Goal: Communication & Community: Answer question/provide support

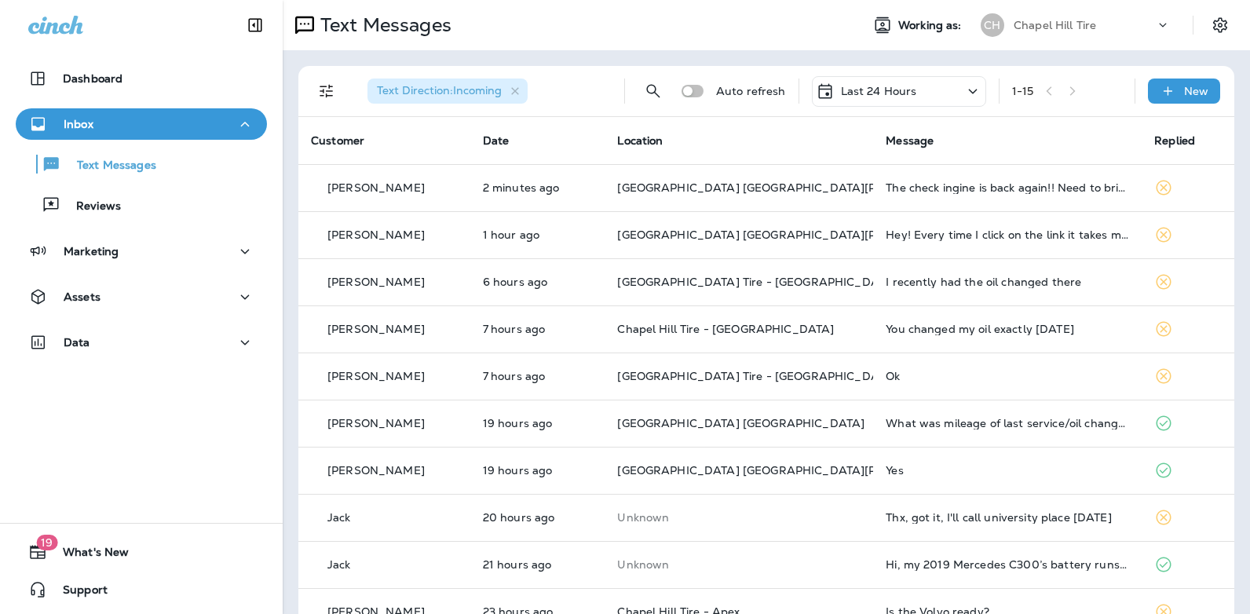
click at [968, 92] on icon at bounding box center [972, 91] width 9 height 5
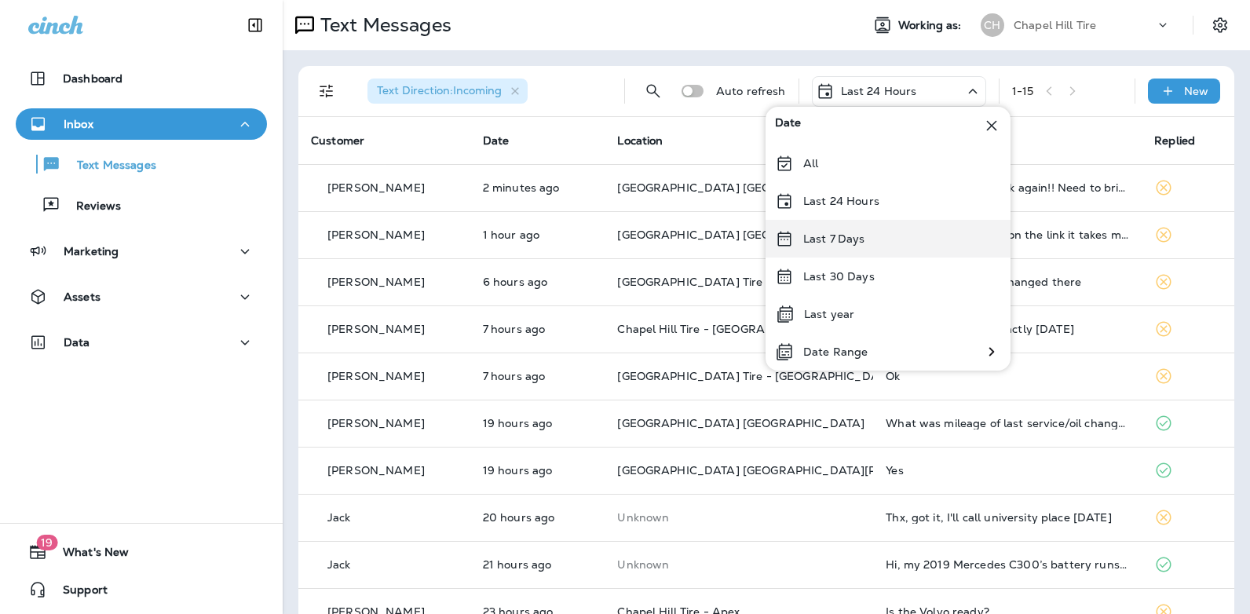
click at [883, 240] on div "Last 7 Days" at bounding box center [888, 239] width 245 height 38
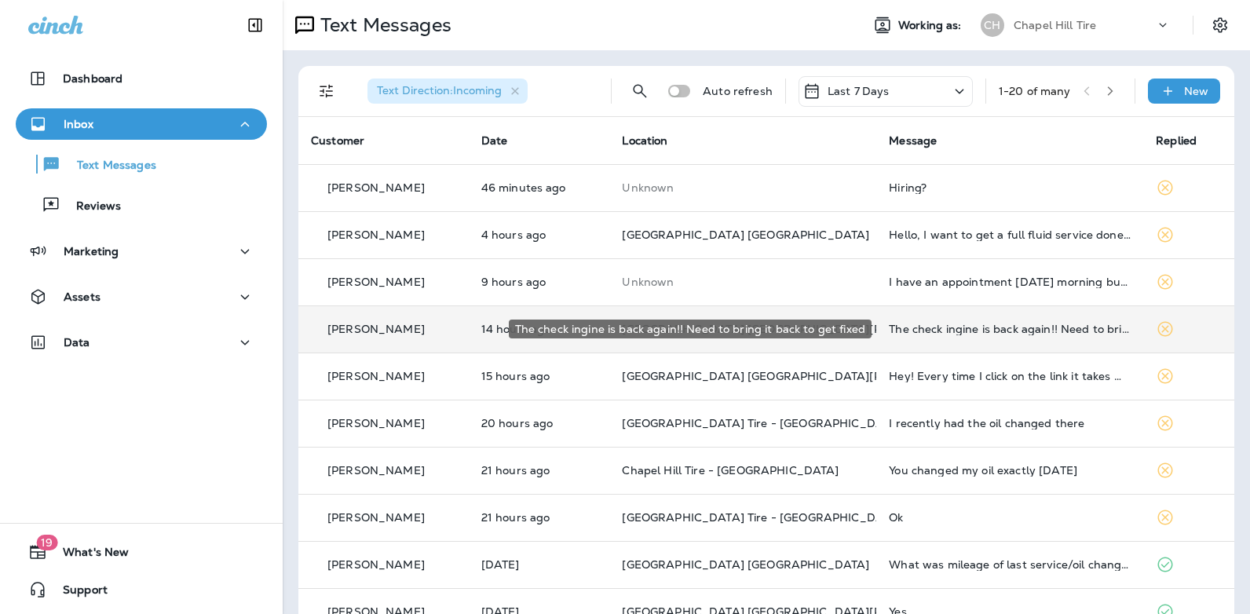
click at [923, 330] on div "The check ingine is back again!! Need to bring it back to get fixed" at bounding box center [1010, 329] width 242 height 13
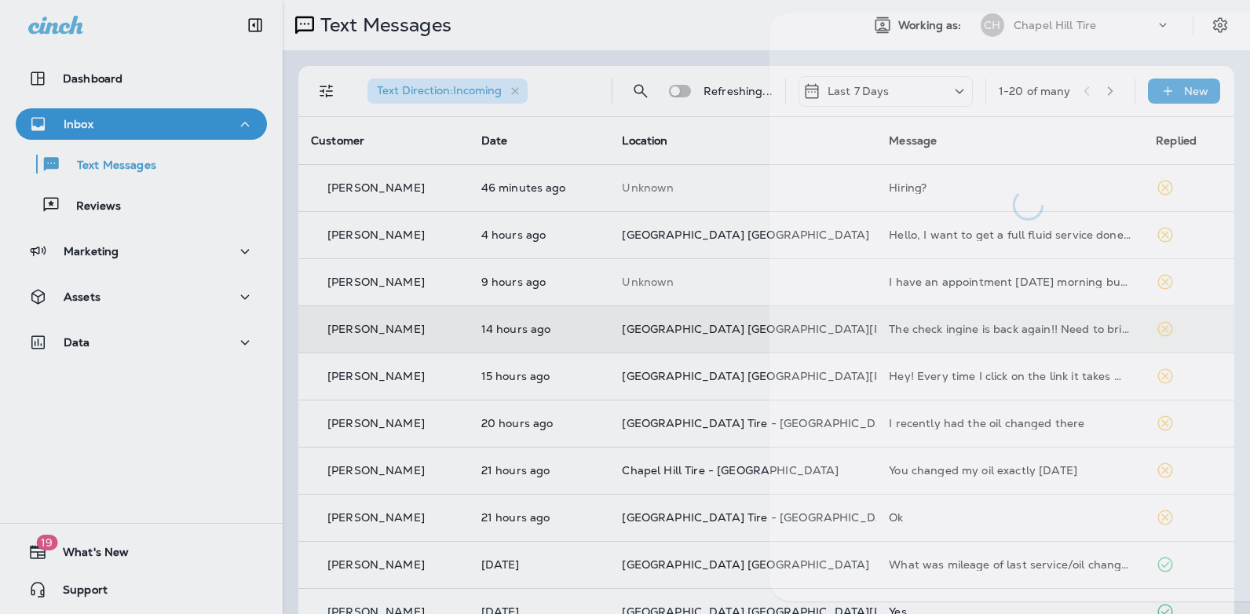
click at [923, 330] on div at bounding box center [1028, 307] width 518 height 589
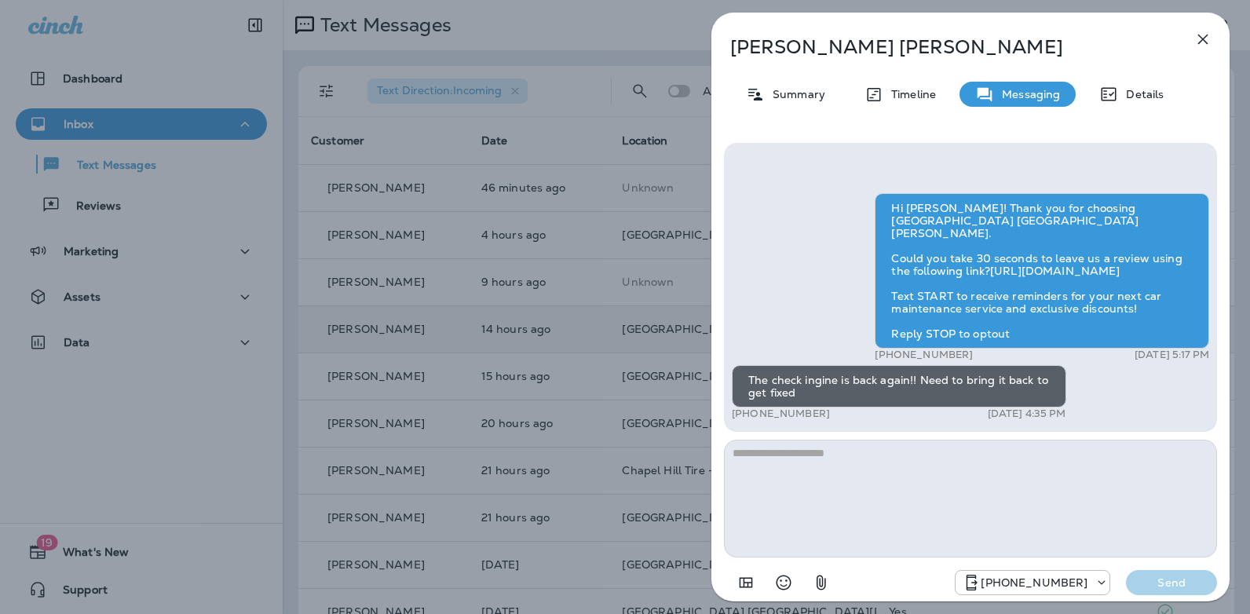
type textarea "*"
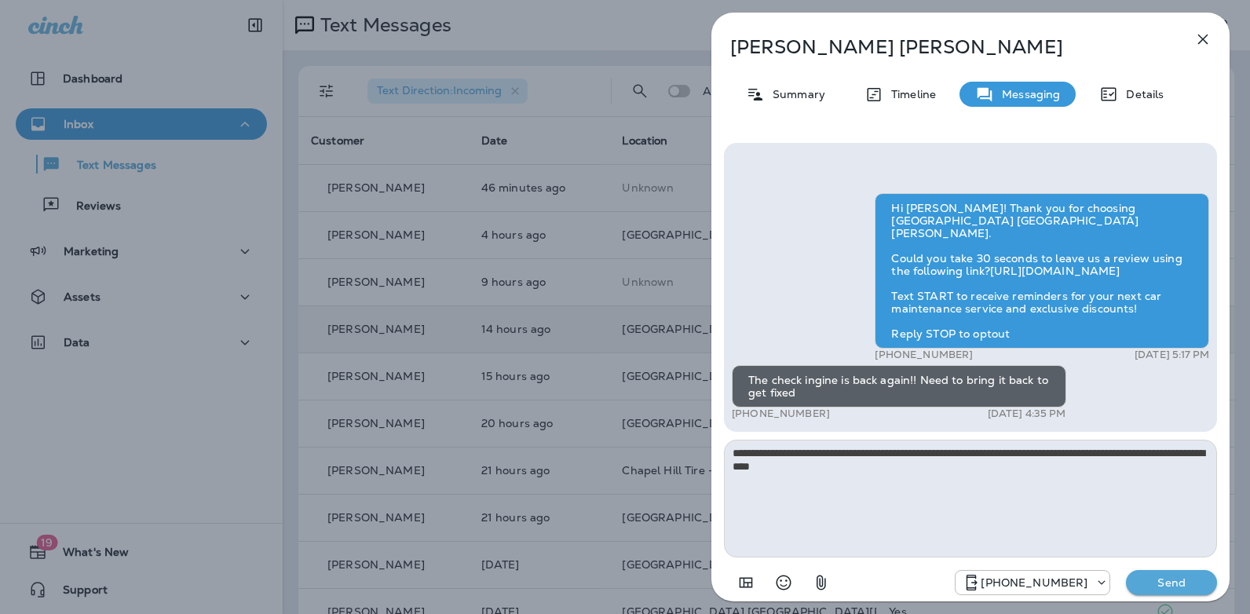
type textarea "**********"
click at [1166, 587] on p "Send" at bounding box center [1172, 583] width 66 height 14
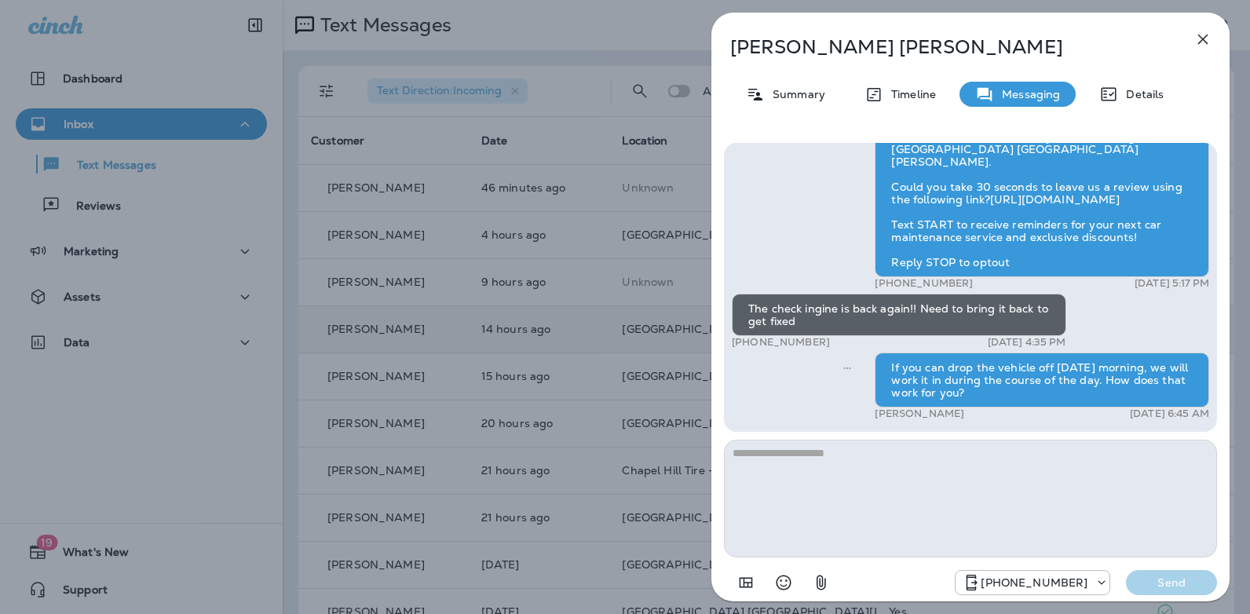
click at [1205, 40] on icon "button" at bounding box center [1204, 40] width 10 height 10
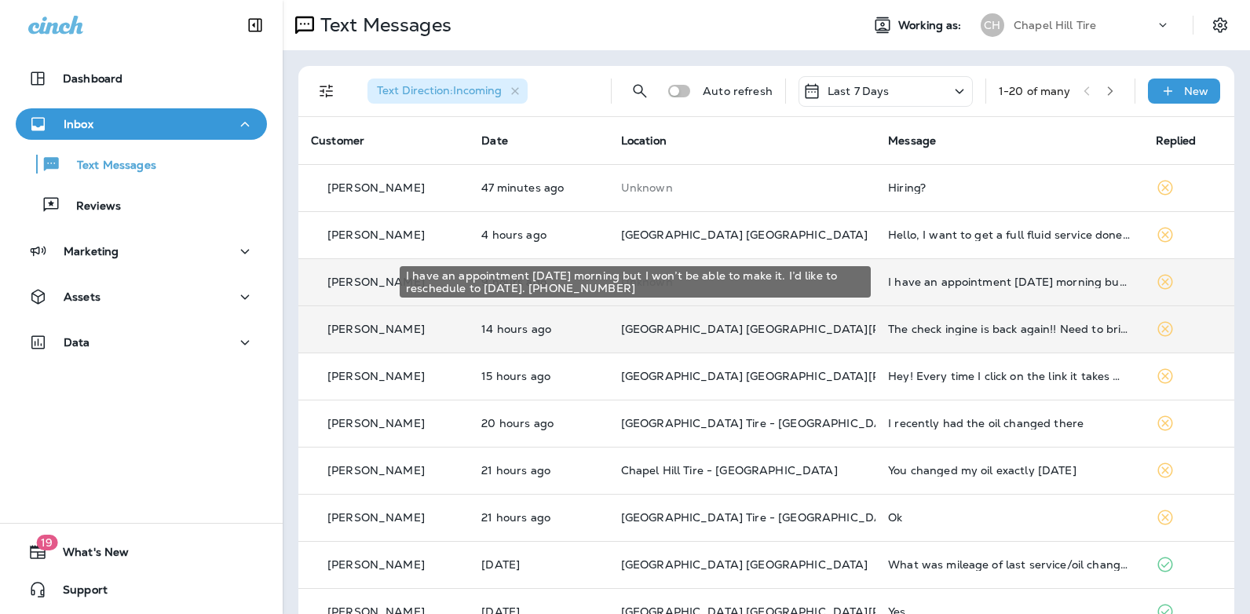
click at [939, 283] on div "I have an appointment [DATE] morning but I won’t be able to make it. I’d like t…" at bounding box center [1009, 282] width 242 height 13
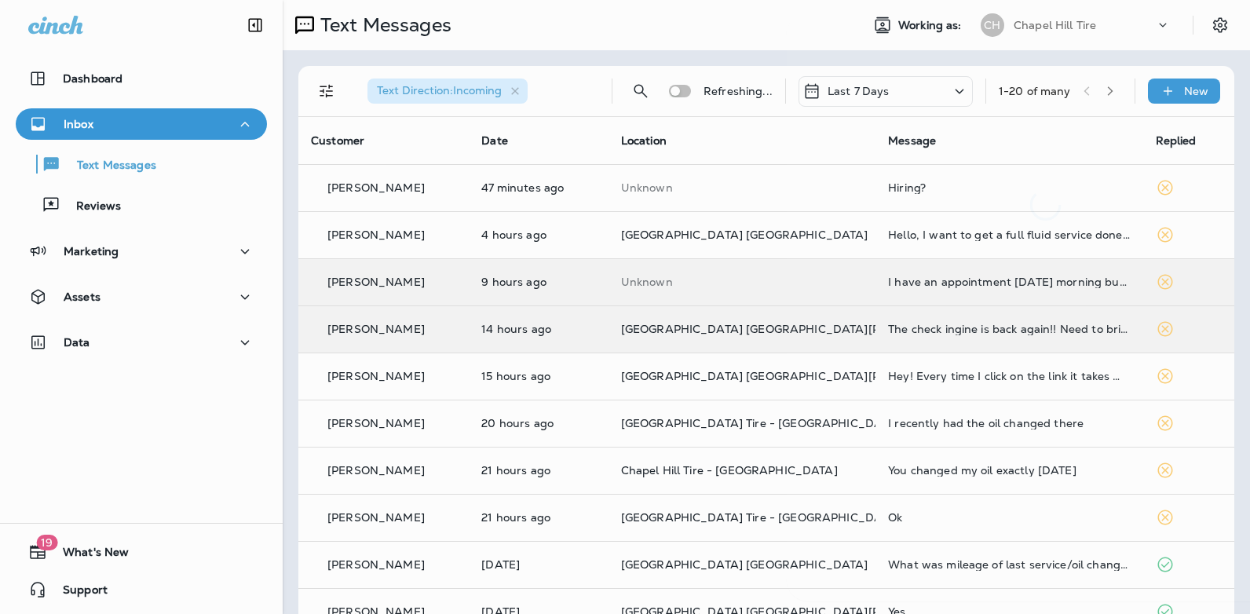
click at [939, 283] on div at bounding box center [1046, 307] width 518 height 589
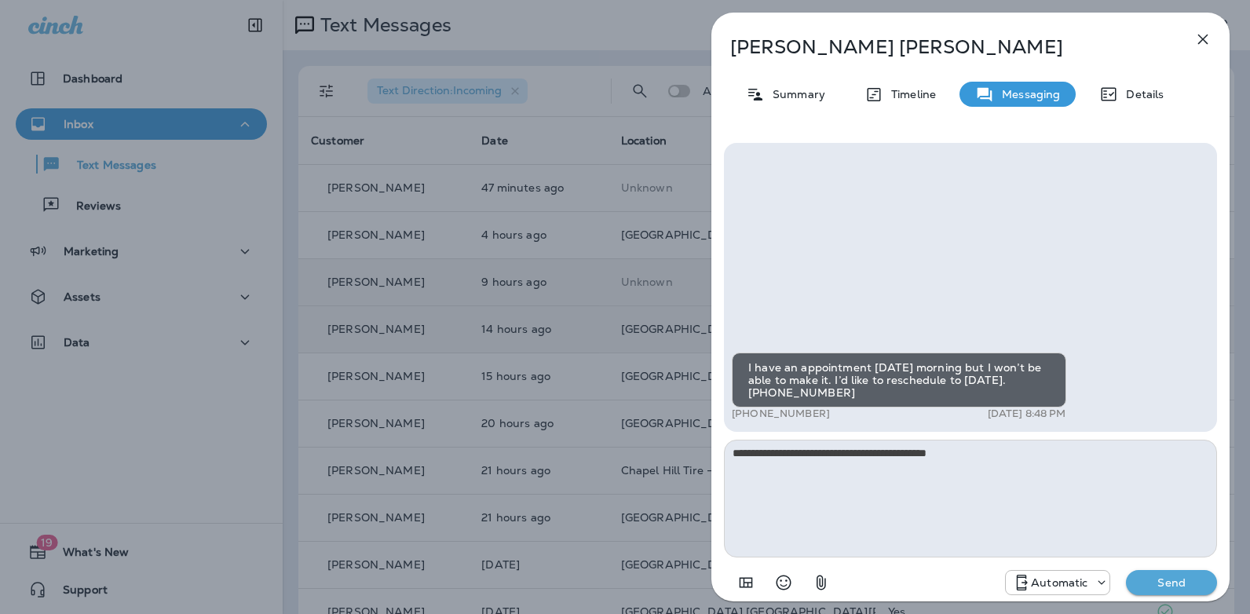
type textarea "**********"
click at [1173, 587] on p "Send" at bounding box center [1172, 583] width 66 height 14
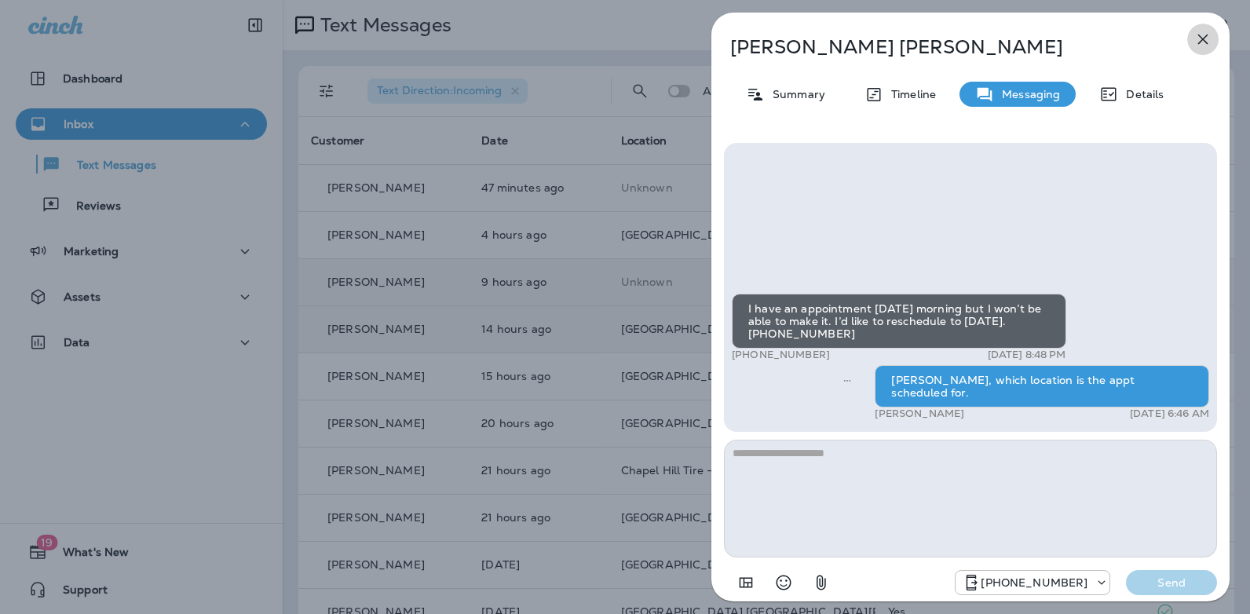
click at [1202, 38] on icon "button" at bounding box center [1204, 40] width 10 height 10
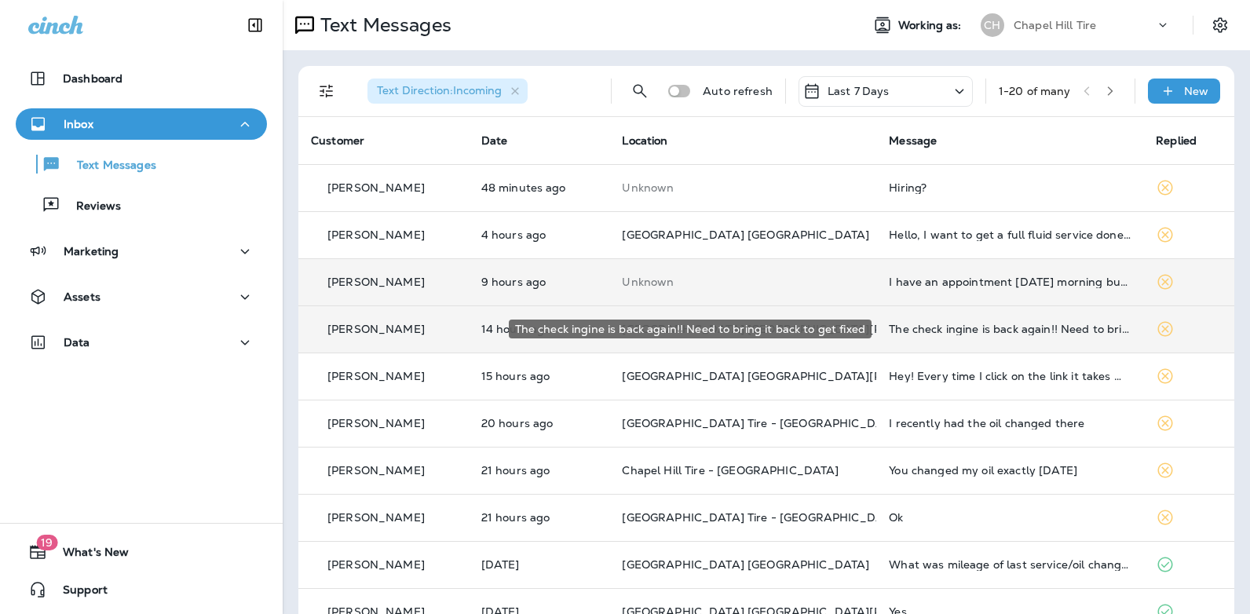
click at [997, 330] on div "The check ingine is back again!! Need to bring it back to get fixed" at bounding box center [1010, 329] width 242 height 13
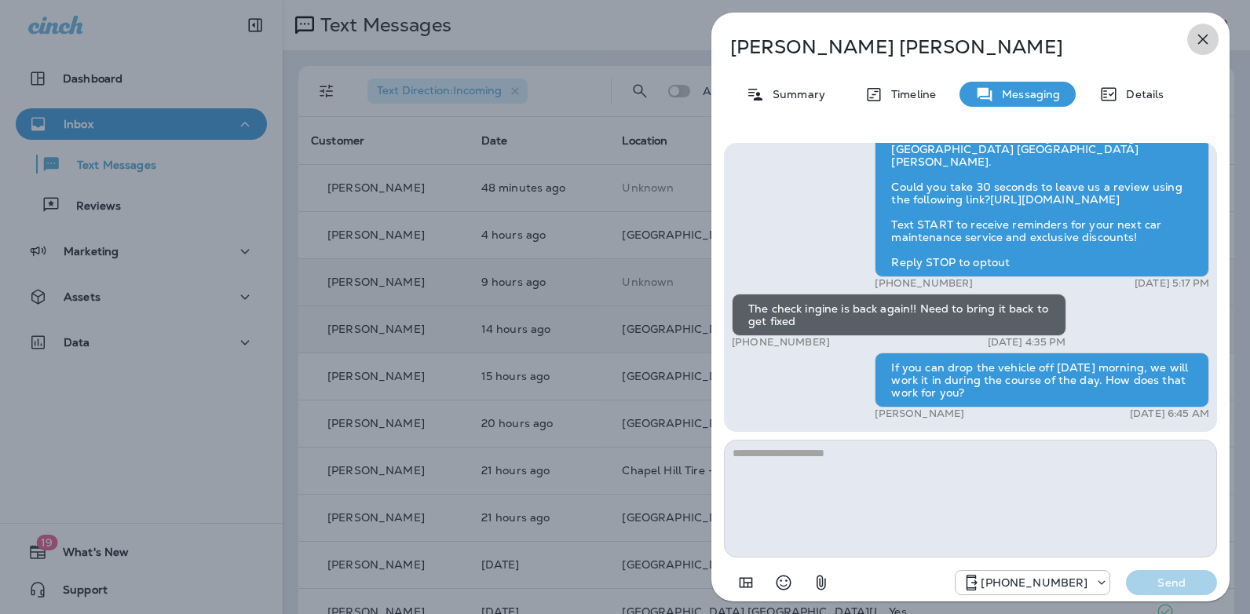
click at [1202, 42] on icon "button" at bounding box center [1203, 39] width 19 height 19
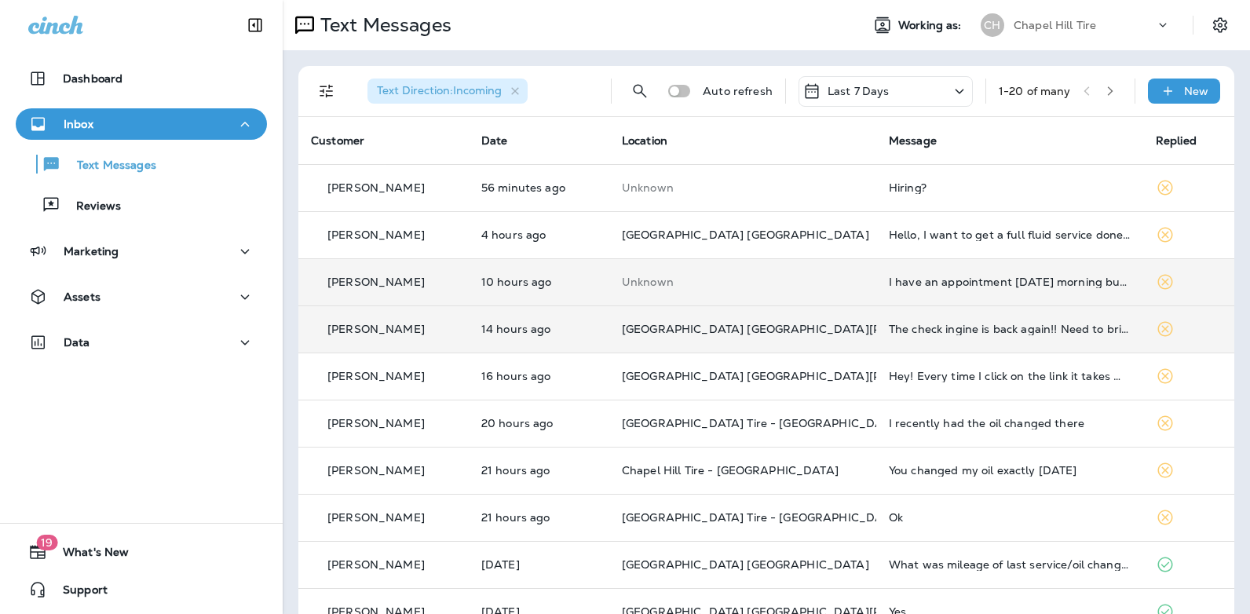
click at [950, 91] on icon at bounding box center [959, 92] width 19 height 20
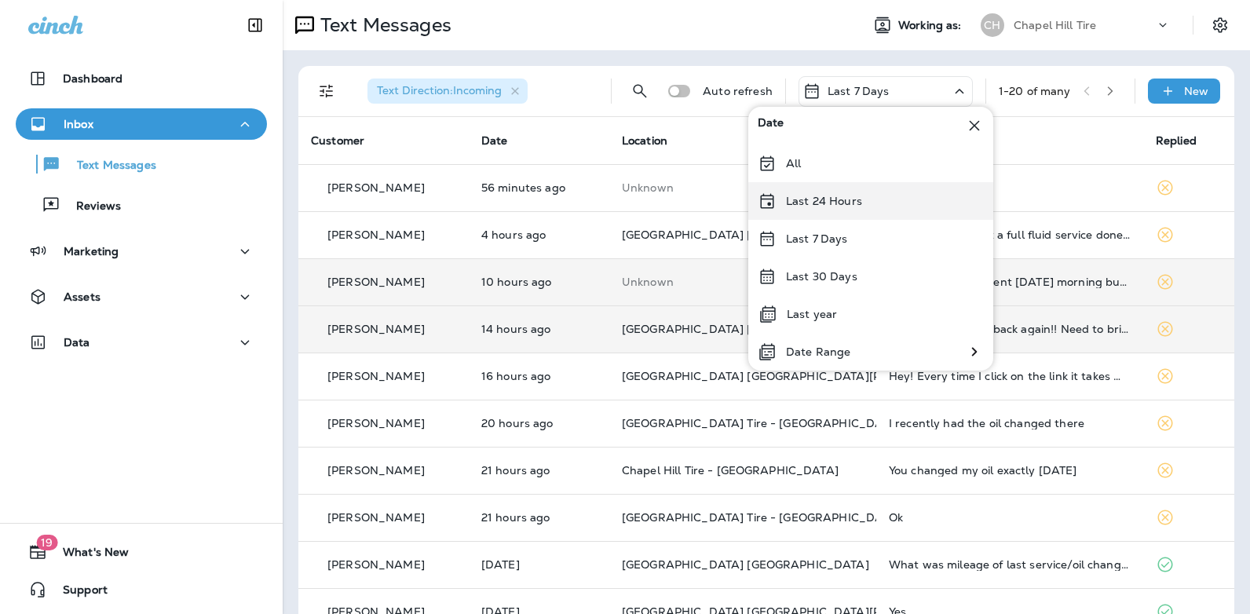
click at [868, 203] on div "Last 24 Hours" at bounding box center [870, 201] width 245 height 38
